Goal: Task Accomplishment & Management: Manage account settings

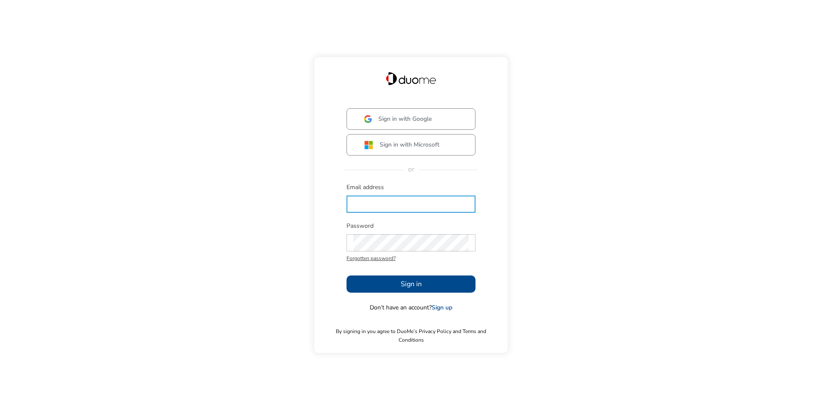
click at [393, 212] on input "text" at bounding box center [410, 204] width 115 height 17
type input "[EMAIL_ADDRESS][PERSON_NAME][DOMAIN_NAME]"
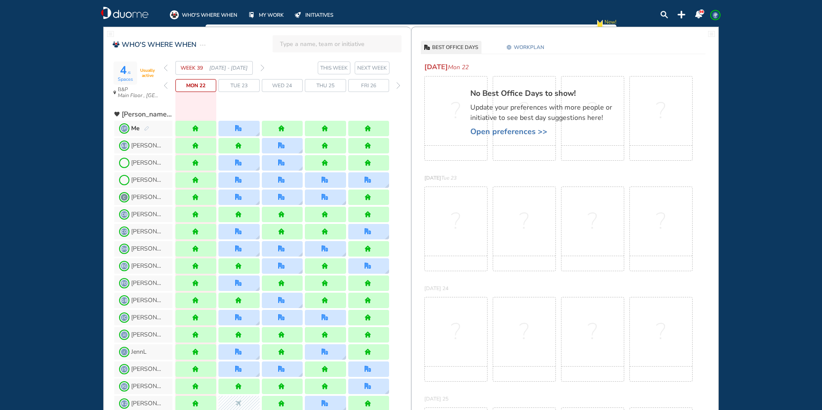
click at [264, 69] on img "forward week" at bounding box center [263, 68] width 4 height 7
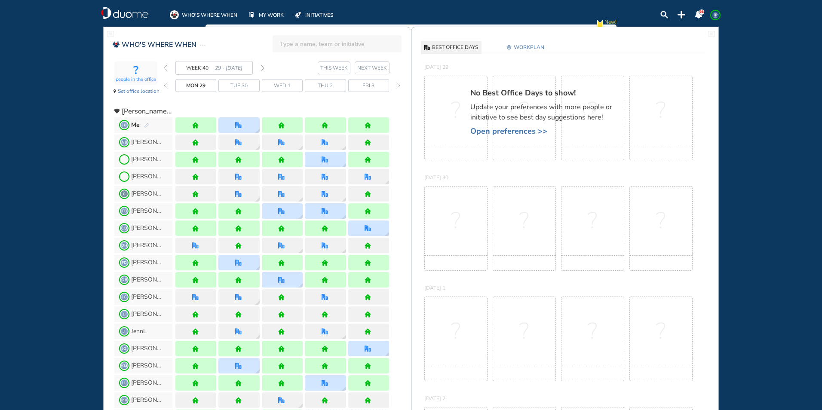
click at [264, 69] on img "forward week" at bounding box center [263, 68] width 4 height 7
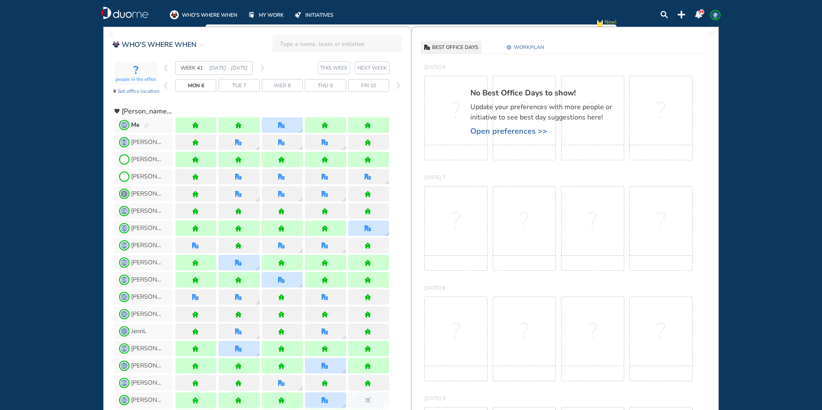
click at [264, 69] on img "forward week" at bounding box center [263, 68] width 4 height 7
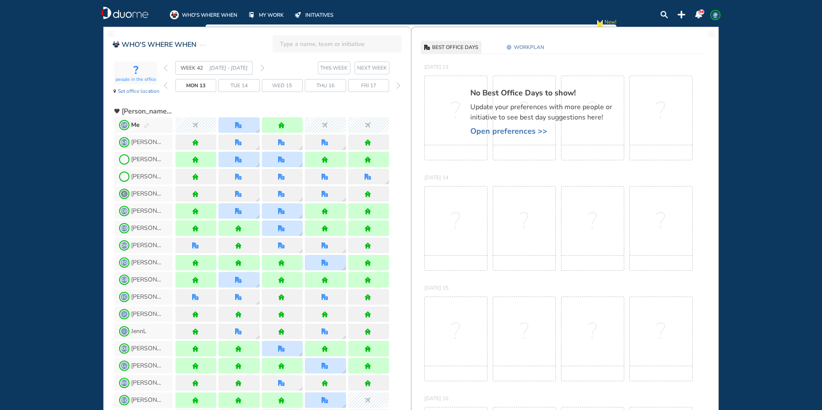
click at [264, 69] on img "forward week" at bounding box center [263, 68] width 4 height 7
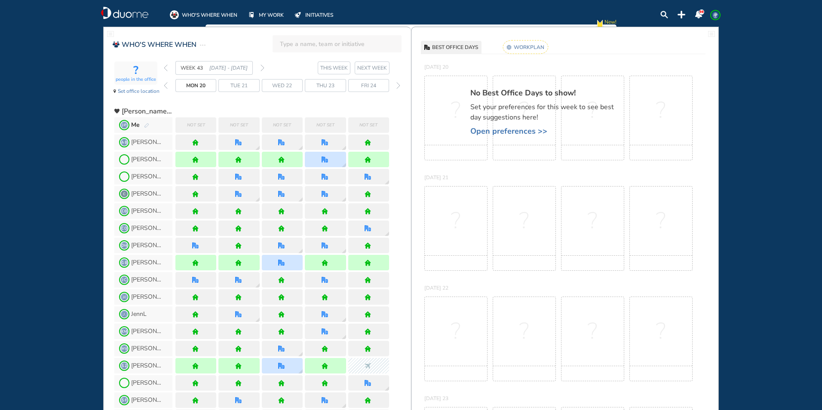
click at [520, 49] on rect at bounding box center [525, 46] width 45 height 13
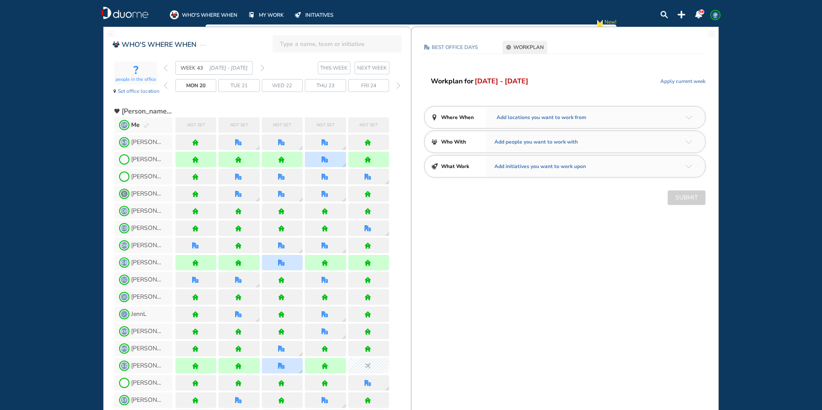
click at [689, 119] on img "arrow-down-a5b4c4" at bounding box center [688, 118] width 7 height 4
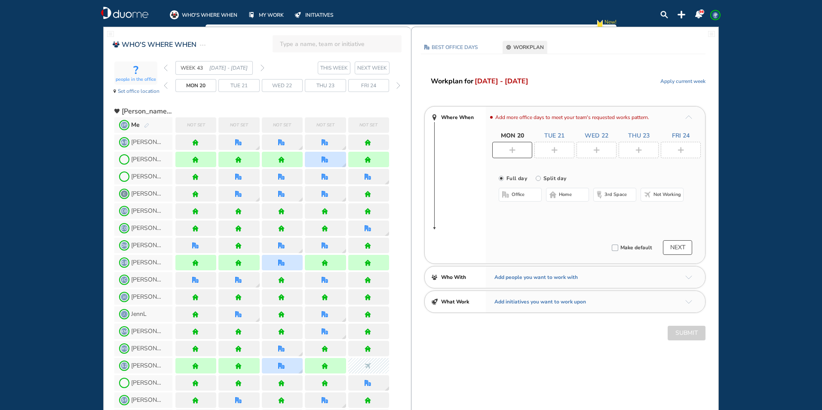
click at [554, 197] on img "home-bdbdbd" at bounding box center [553, 194] width 7 height 7
click at [560, 154] on div at bounding box center [555, 150] width 40 height 16
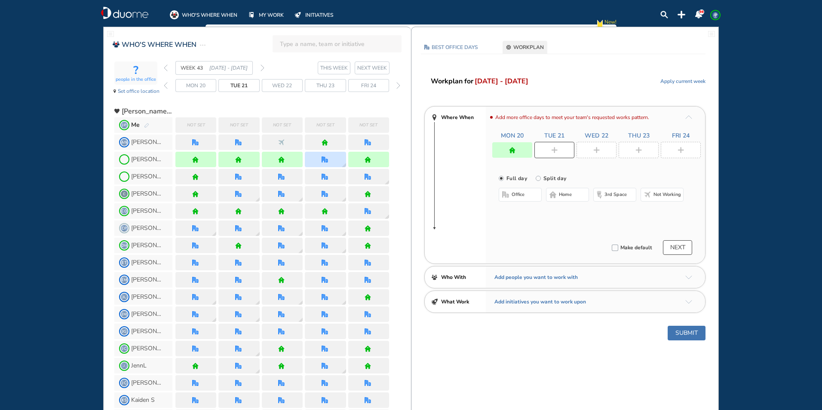
click at [528, 193] on button "office" at bounding box center [520, 195] width 43 height 14
click at [533, 213] on button "Select location" at bounding box center [521, 212] width 34 height 9
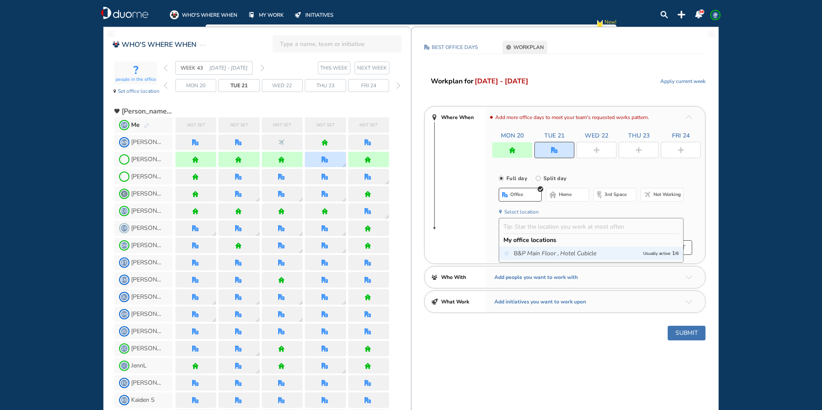
click at [538, 256] on icon "Main Floor ," at bounding box center [543, 253] width 32 height 9
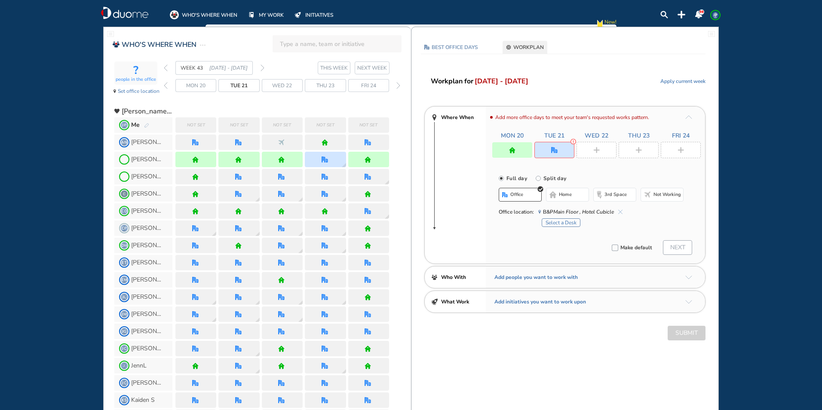
click at [557, 226] on button "Select a Desk" at bounding box center [561, 222] width 39 height 9
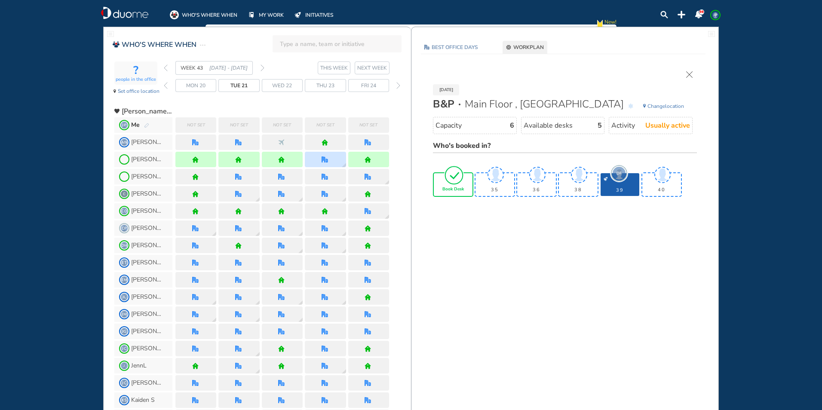
click at [464, 187] on span "Book Desk" at bounding box center [454, 189] width 22 height 5
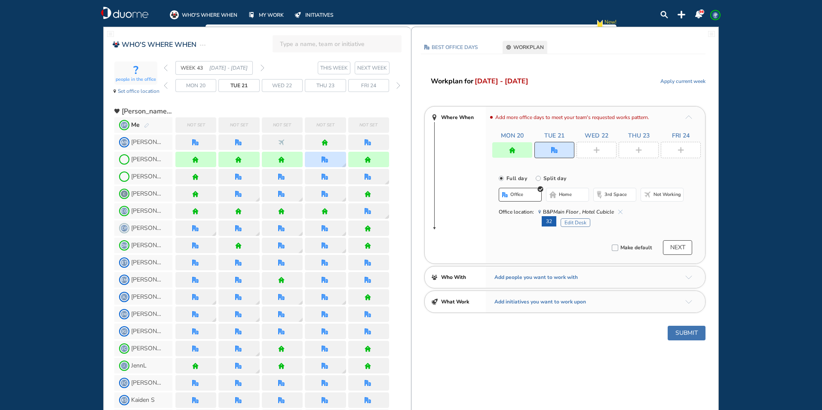
click at [635, 155] on div at bounding box center [639, 150] width 40 height 16
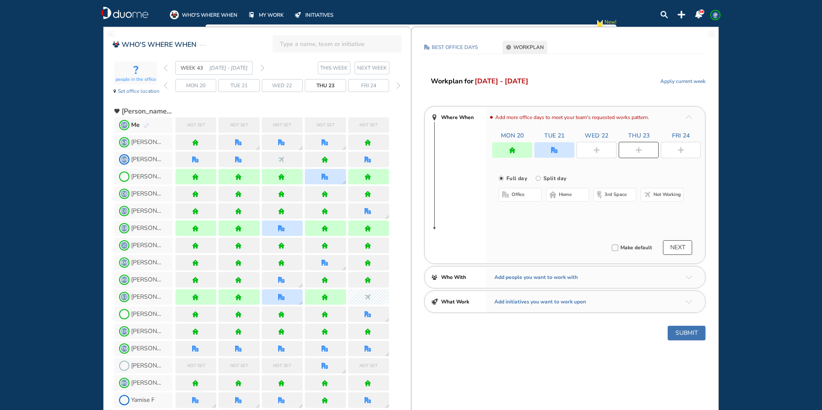
click at [513, 195] on span "office" at bounding box center [518, 194] width 13 height 7
click at [528, 214] on button "Select location" at bounding box center [521, 212] width 34 height 9
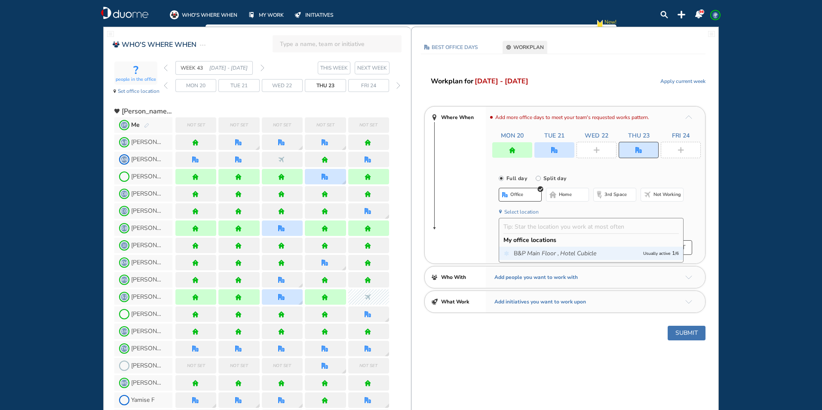
click at [524, 258] on div "B&P Main Floor , Hotel Cubicle Usually active 1 / 6" at bounding box center [591, 253] width 184 height 13
click at [524, 253] on span "B&P Main Floor , Hotel Cubicle" at bounding box center [576, 253] width 125 height 9
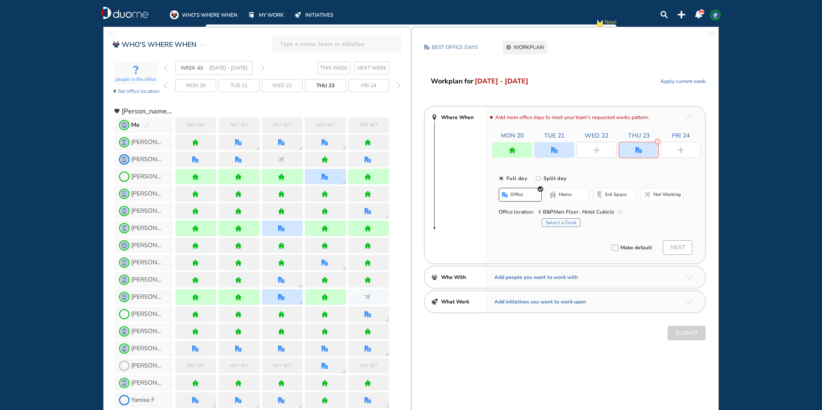
click at [559, 217] on div "Select a Desk" at bounding box center [613, 221] width 142 height 11
click at [557, 221] on button "Select a Desk" at bounding box center [561, 222] width 39 height 9
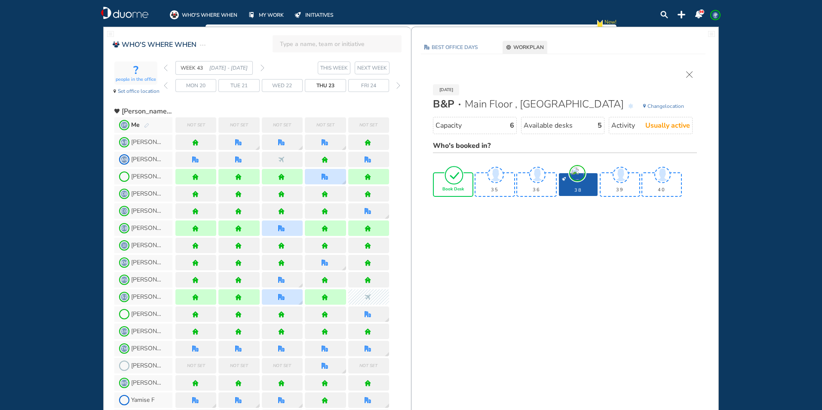
click at [470, 184] on div "Book Desk" at bounding box center [453, 184] width 39 height 23
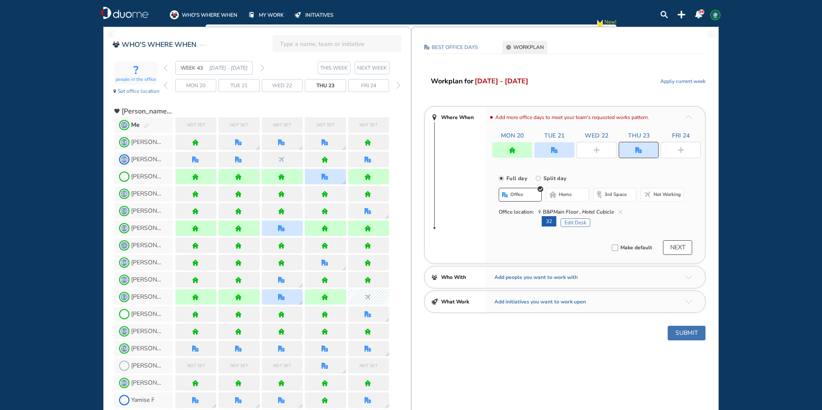
click at [554, 147] on img "office" at bounding box center [554, 150] width 6 height 6
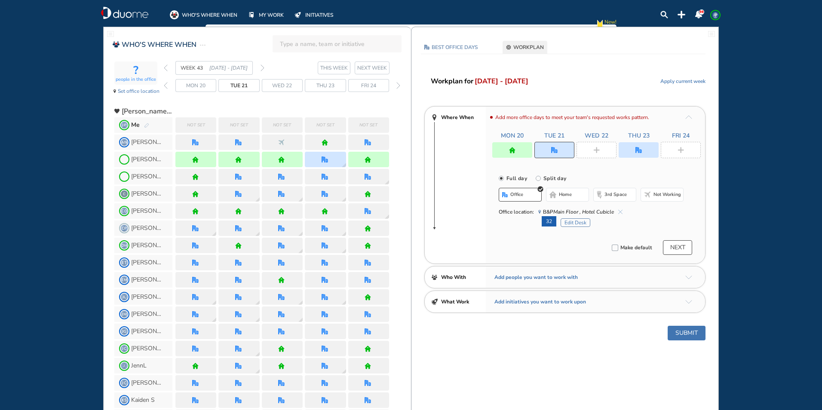
click at [562, 195] on span "home" at bounding box center [565, 194] width 13 height 7
click at [599, 156] on div at bounding box center [597, 150] width 40 height 16
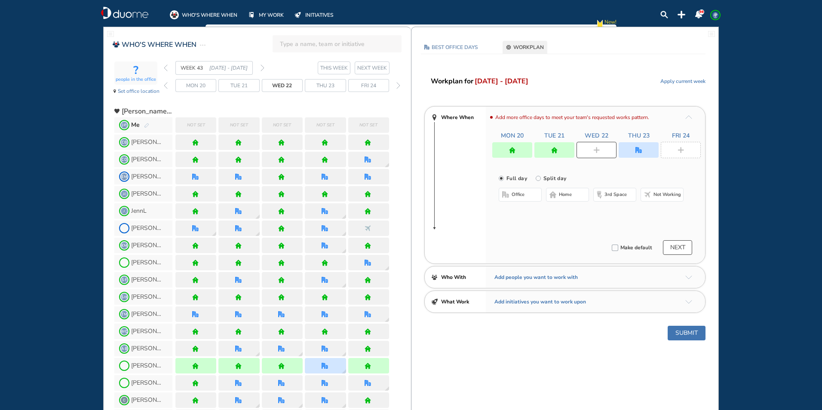
click at [566, 197] on span "home" at bounding box center [565, 194] width 13 height 7
click at [688, 150] on div at bounding box center [681, 150] width 40 height 16
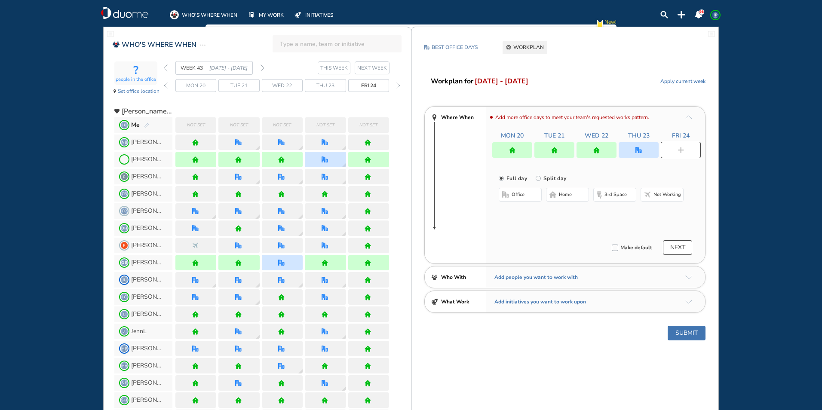
click at [570, 196] on span "home" at bounding box center [565, 194] width 13 height 7
click at [687, 332] on button "Submit" at bounding box center [687, 333] width 38 height 15
